Goal: Task Accomplishment & Management: Manage account settings

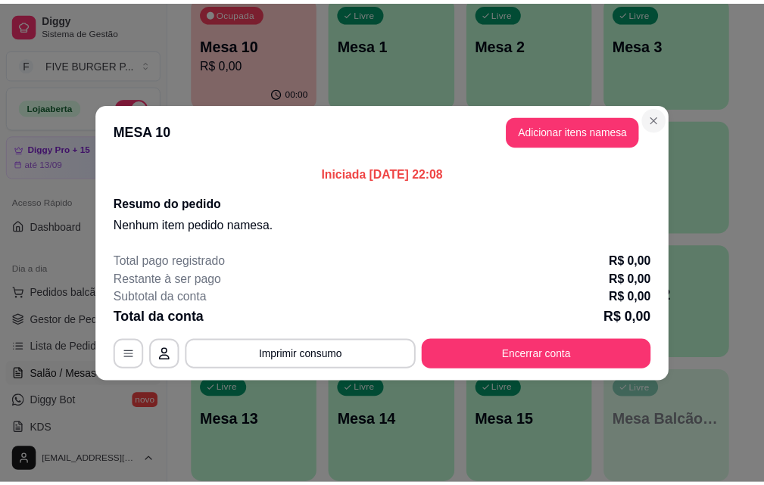
scroll to position [76, 0]
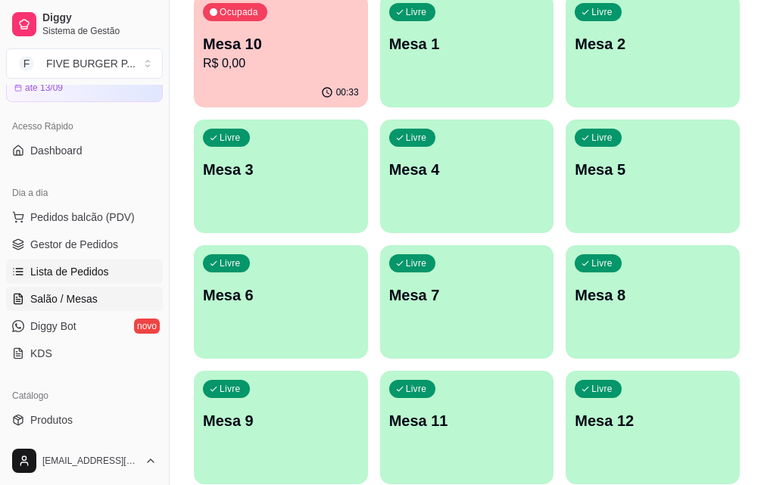
click at [91, 266] on span "Lista de Pedidos" at bounding box center [69, 271] width 79 height 15
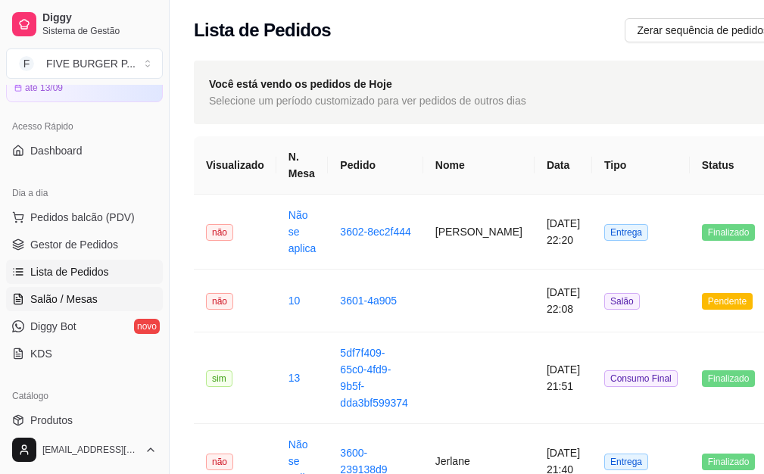
click at [120, 301] on link "Salão / Mesas" at bounding box center [84, 299] width 157 height 24
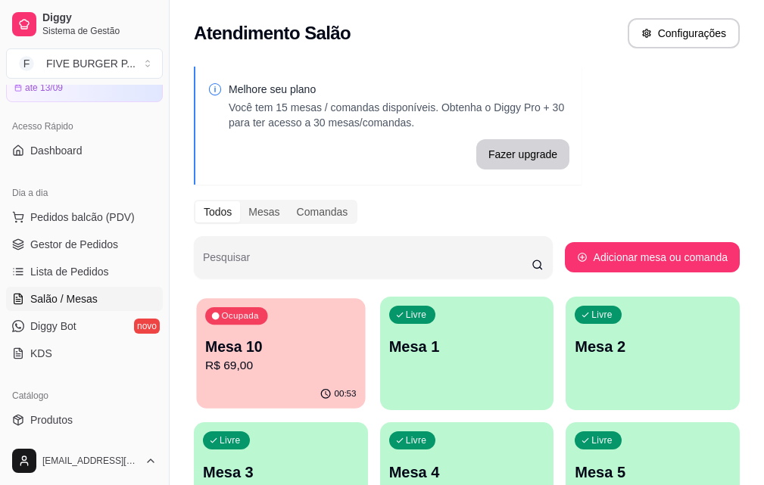
click at [237, 360] on p "R$ 69,00" at bounding box center [280, 365] width 151 height 17
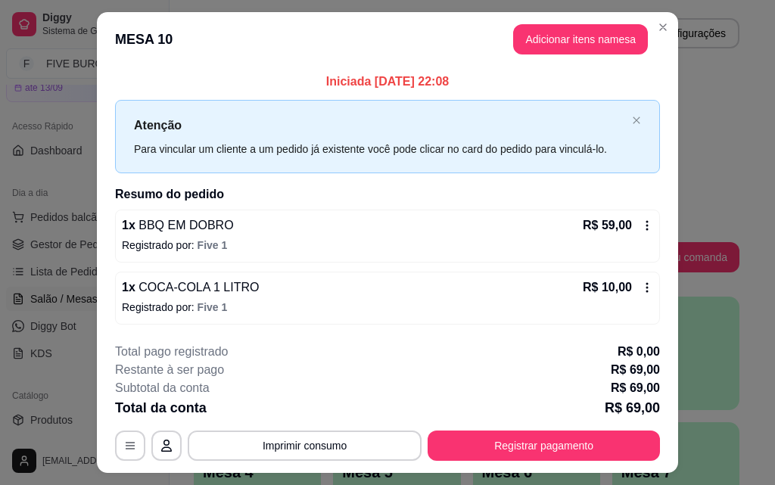
click at [591, 463] on footer "**********" at bounding box center [387, 402] width 581 height 142
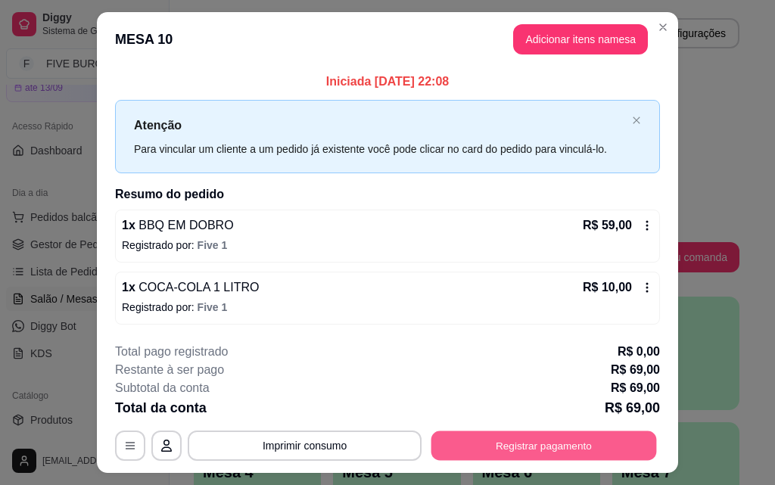
click at [593, 444] on button "Registrar pagamento" at bounding box center [544, 446] width 226 height 30
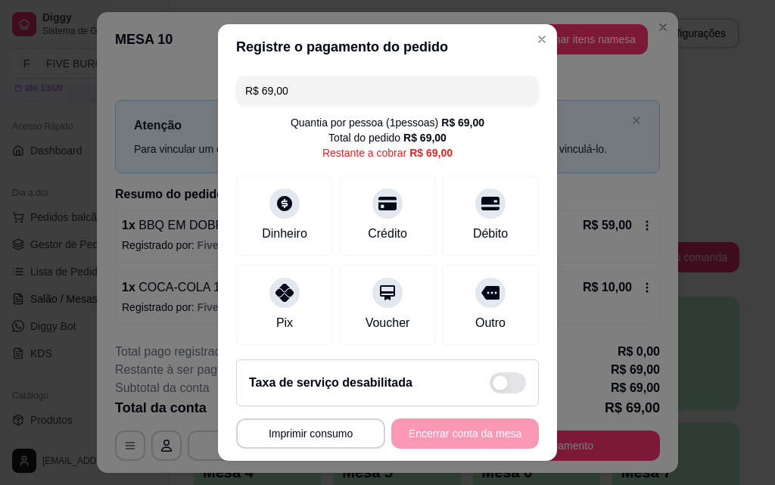
drag, startPoint x: 332, startPoint y: 98, endPoint x: 182, endPoint y: 107, distance: 150.9
click at [182, 107] on div "**********" at bounding box center [387, 242] width 775 height 485
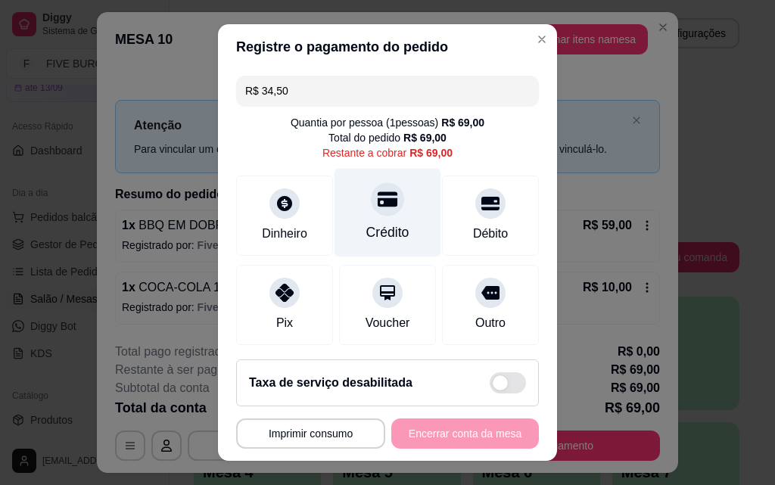
click at [384, 210] on div "Crédito" at bounding box center [388, 213] width 107 height 89
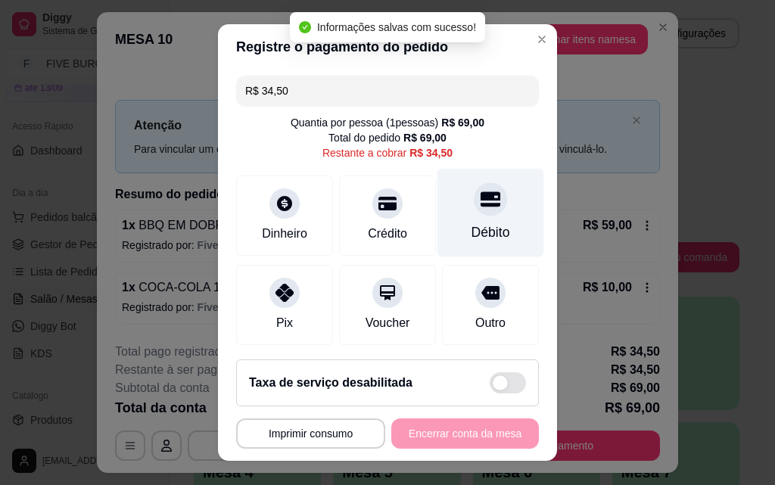
click at [481, 196] on icon at bounding box center [491, 199] width 20 height 15
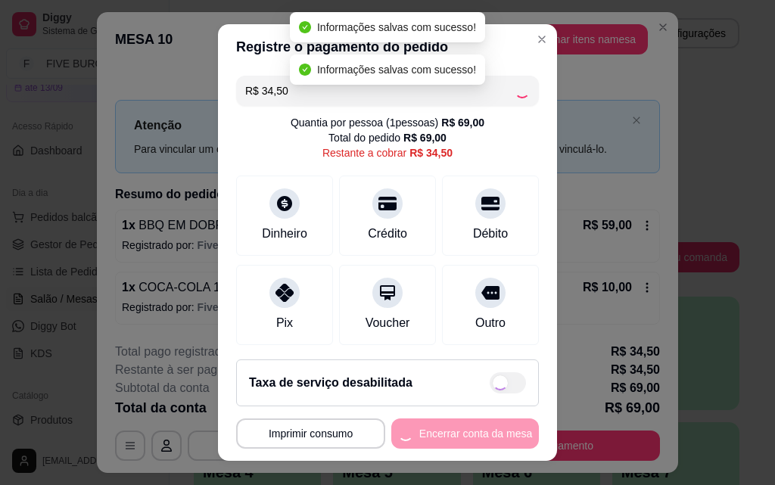
type input "R$ 0,00"
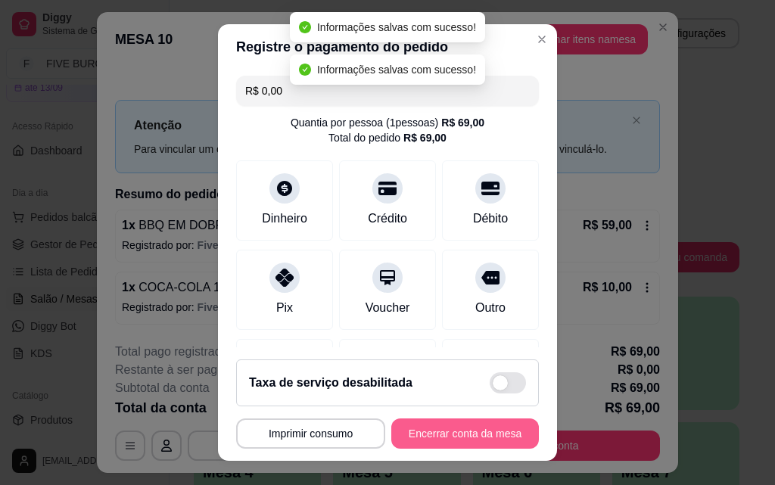
click at [495, 432] on button "Encerrar conta da mesa" at bounding box center [465, 434] width 148 height 30
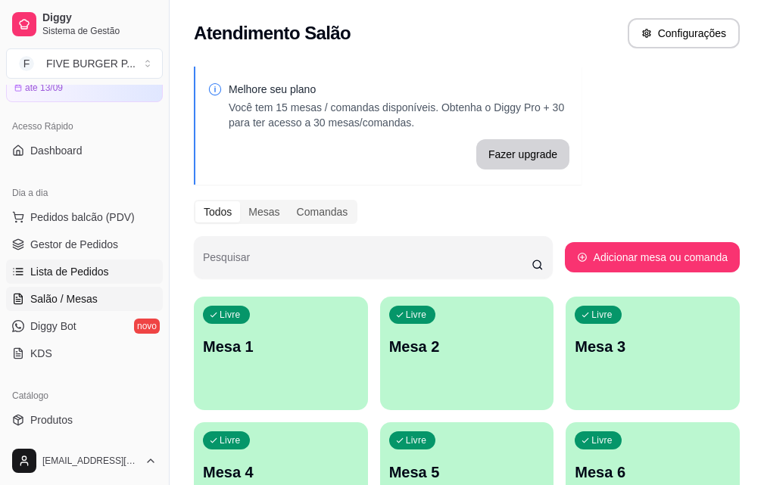
click at [29, 273] on link "Lista de Pedidos" at bounding box center [84, 272] width 157 height 24
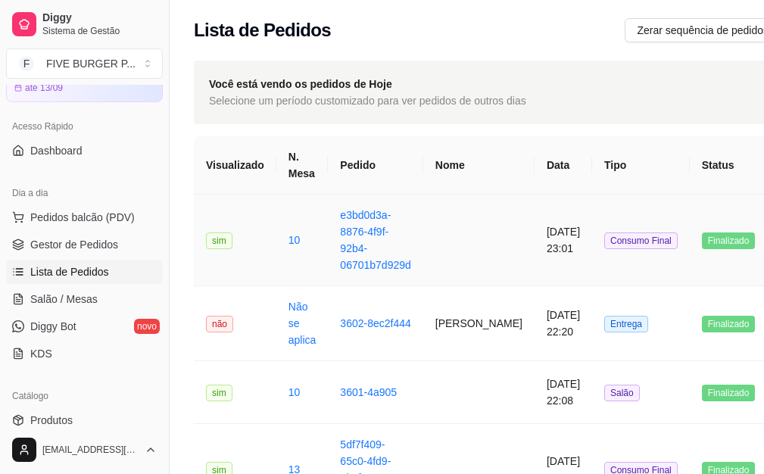
click at [452, 265] on td at bounding box center [478, 241] width 111 height 92
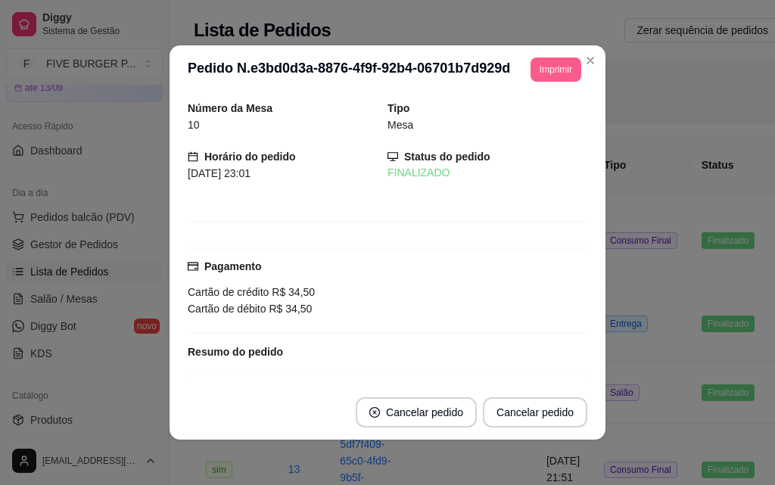
click at [540, 62] on button "Imprimir" at bounding box center [556, 70] width 51 height 24
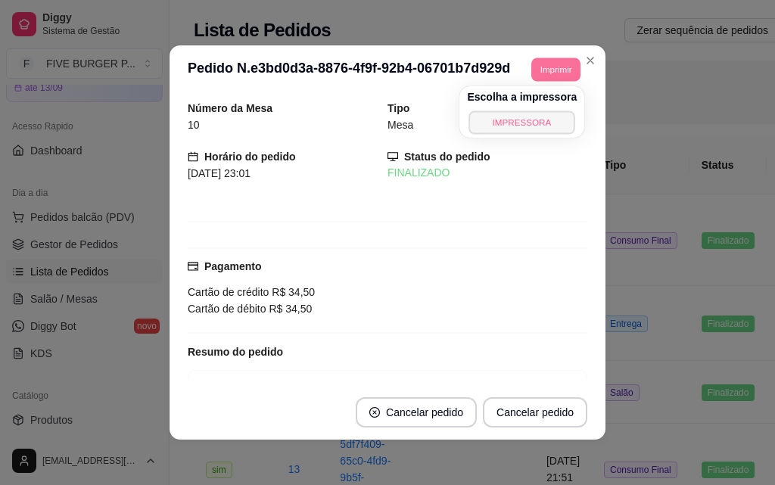
click at [528, 130] on button "IMPRESSORA" at bounding box center [522, 122] width 106 height 23
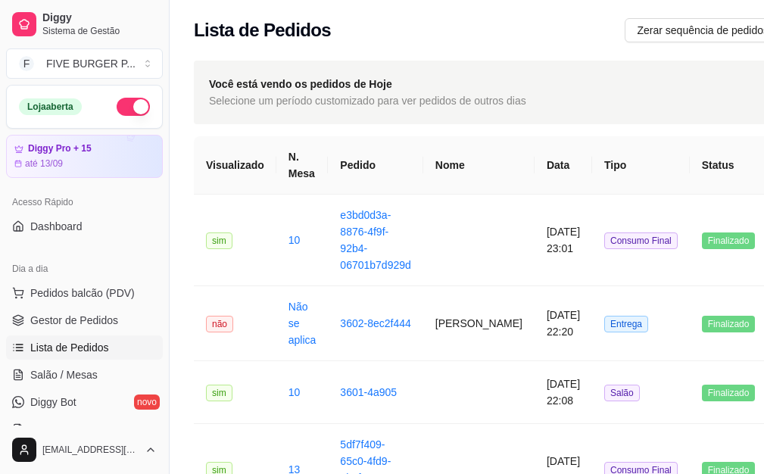
click at [120, 106] on button "button" at bounding box center [133, 107] width 33 height 18
